Goal: Information Seeking & Learning: Find contact information

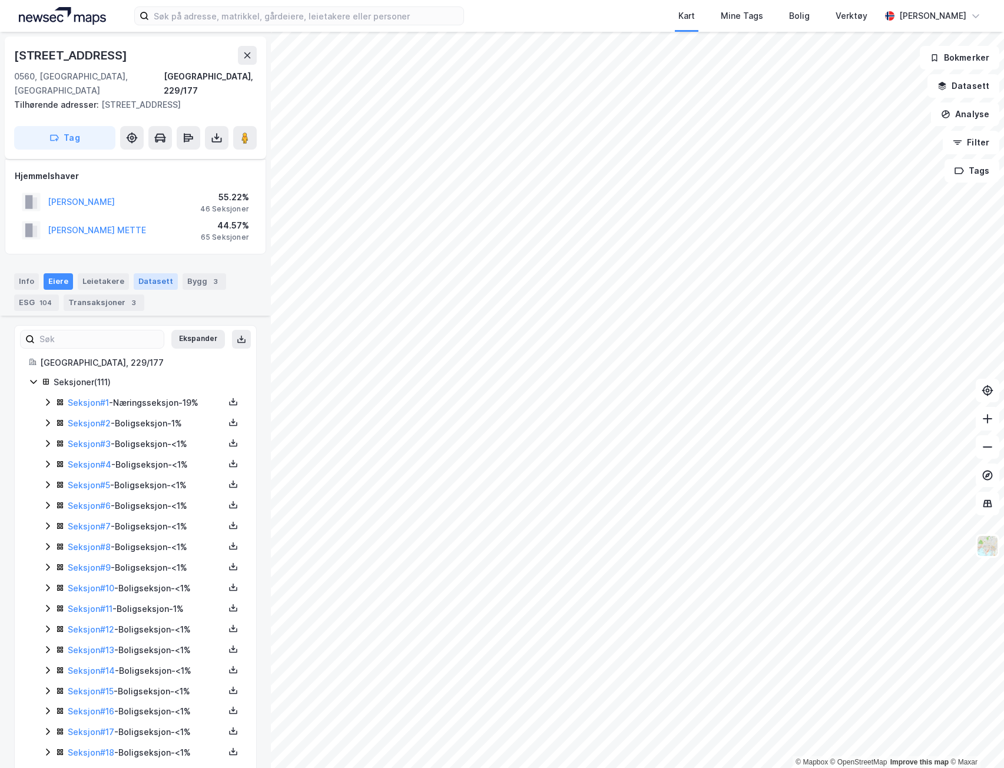
scroll to position [1591, 0]
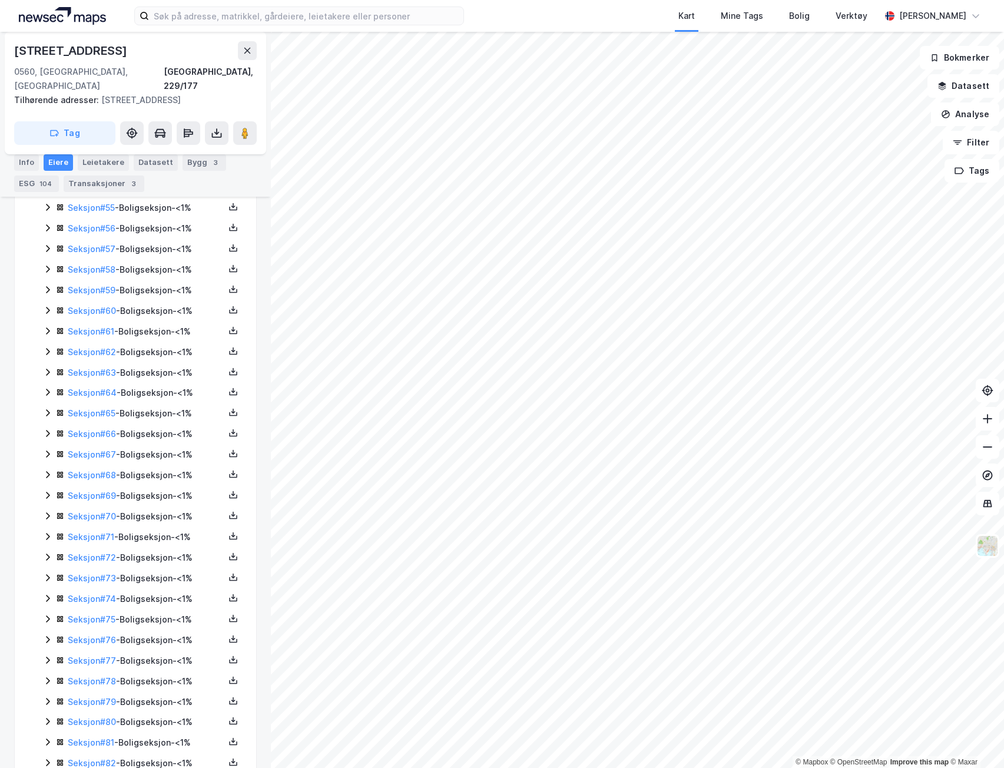
scroll to position [1532, 0]
click at [229, 636] on icon at bounding box center [233, 640] width 9 height 9
click at [156, 598] on div "Grunnbok" at bounding box center [162, 605] width 39 height 14
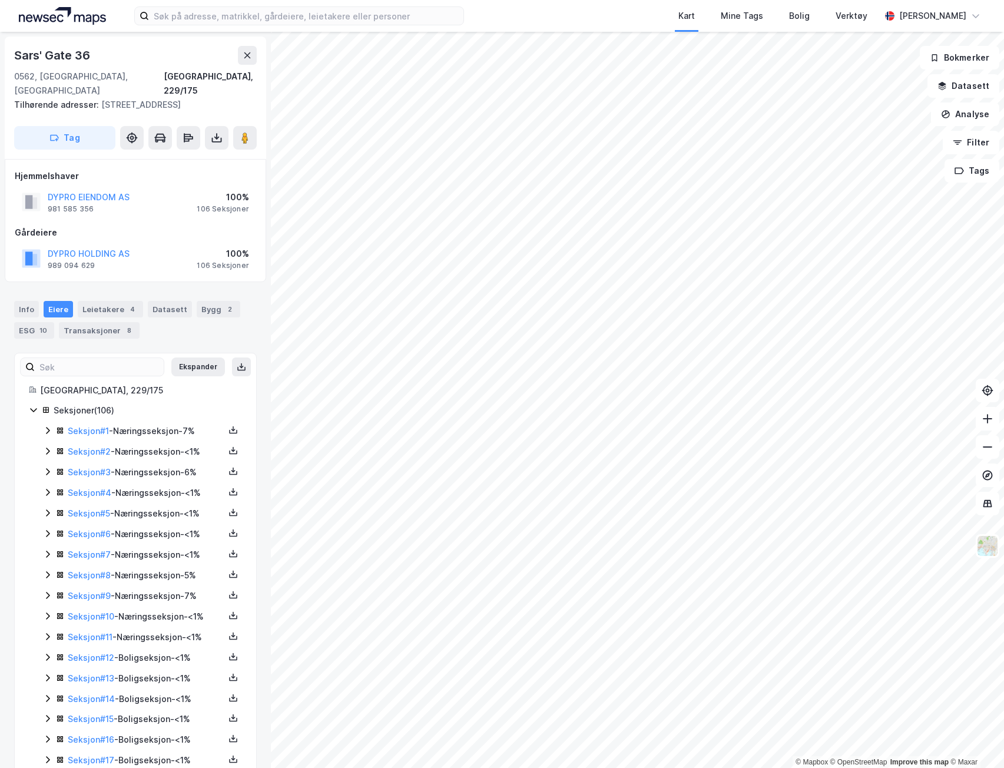
click at [11, 287] on div "Info Eiere Leietakere 4 Datasett Bygg 2 ESG 10 Transaksjoner 8" at bounding box center [135, 315] width 271 height 57
click at [19, 301] on div "Info" at bounding box center [26, 309] width 25 height 16
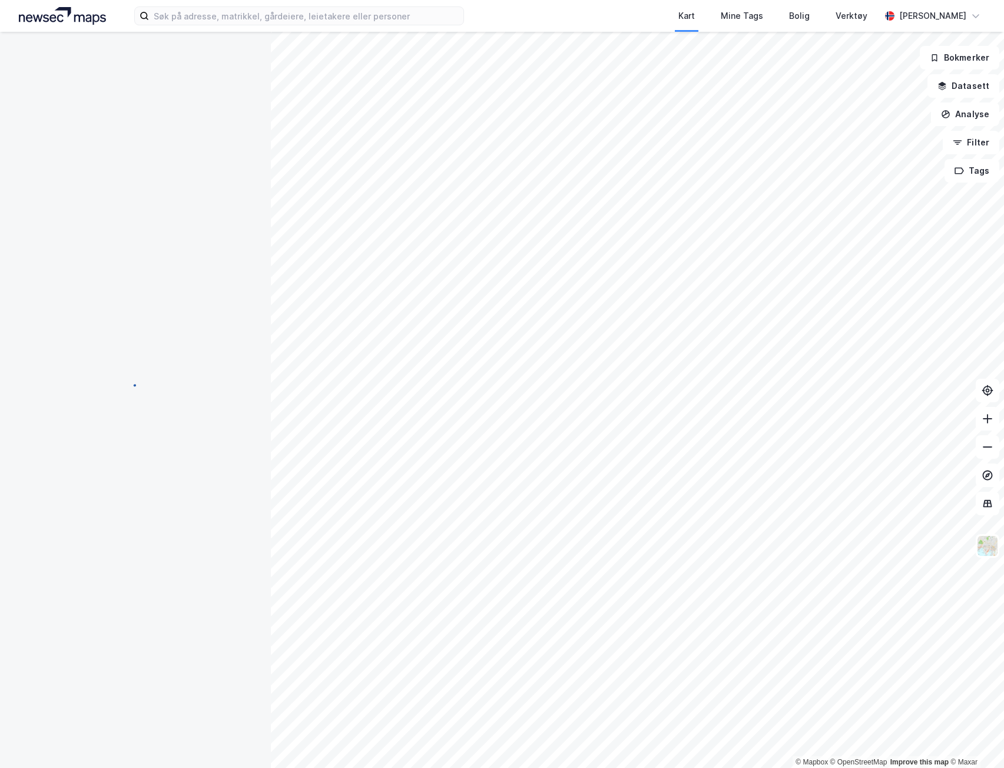
scroll to position [7, 0]
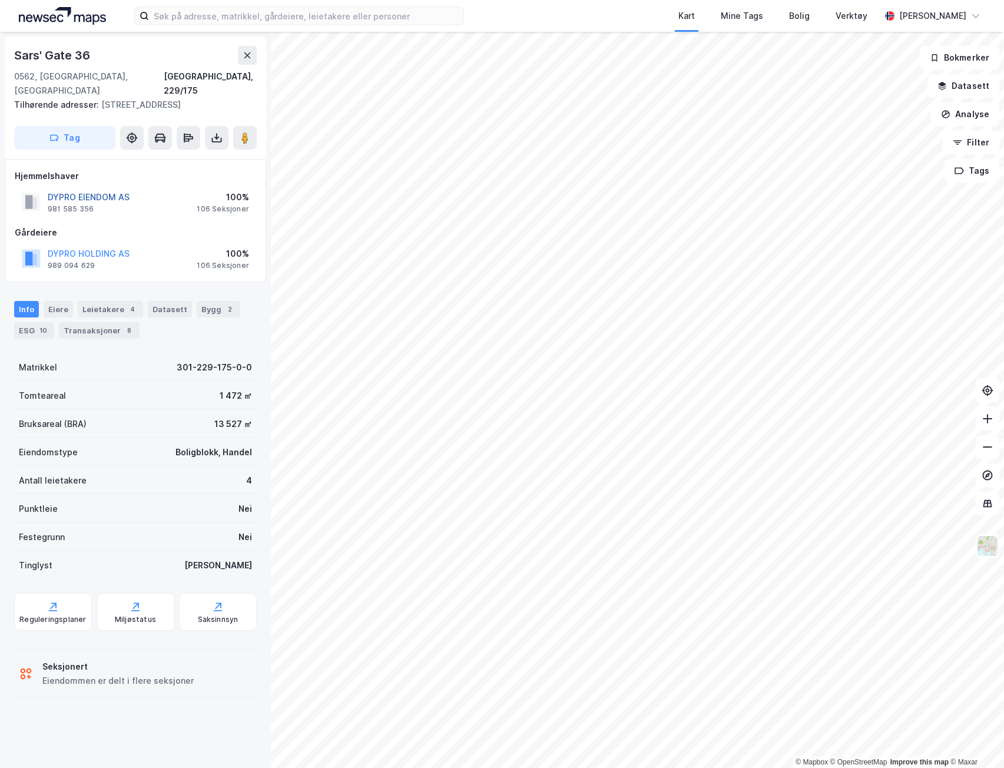
click at [0, 0] on button "DYPRO EIENDOM AS" at bounding box center [0, 0] width 0 height 0
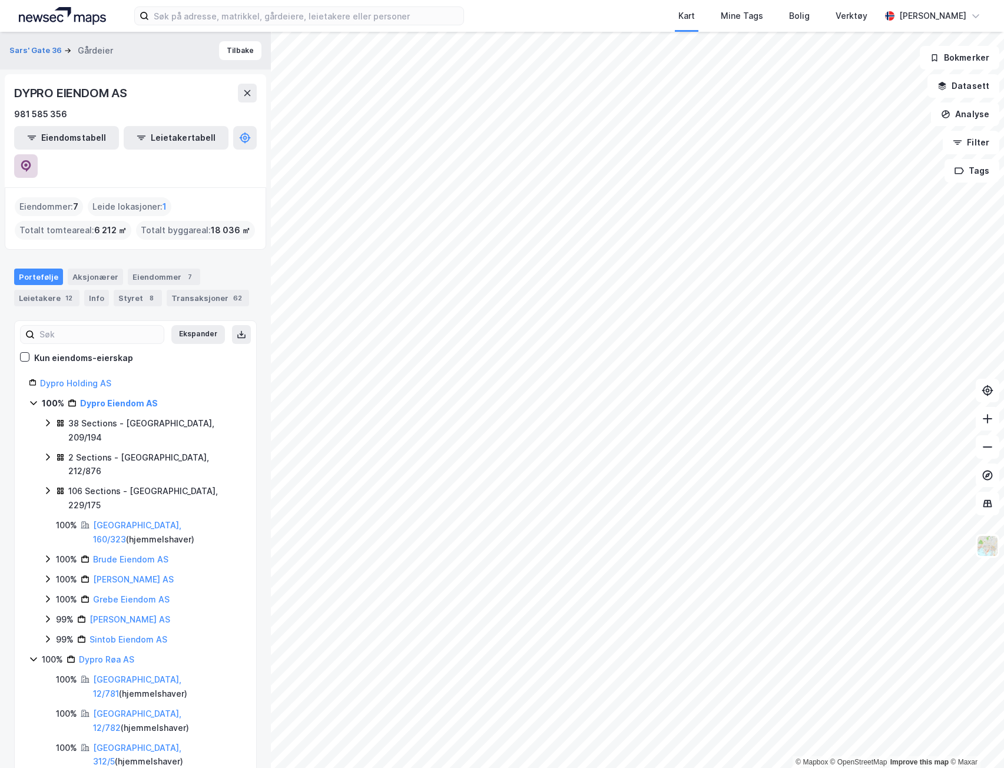
click at [32, 160] on icon at bounding box center [26, 166] width 12 height 12
